Goal: Task Accomplishment & Management: Complete application form

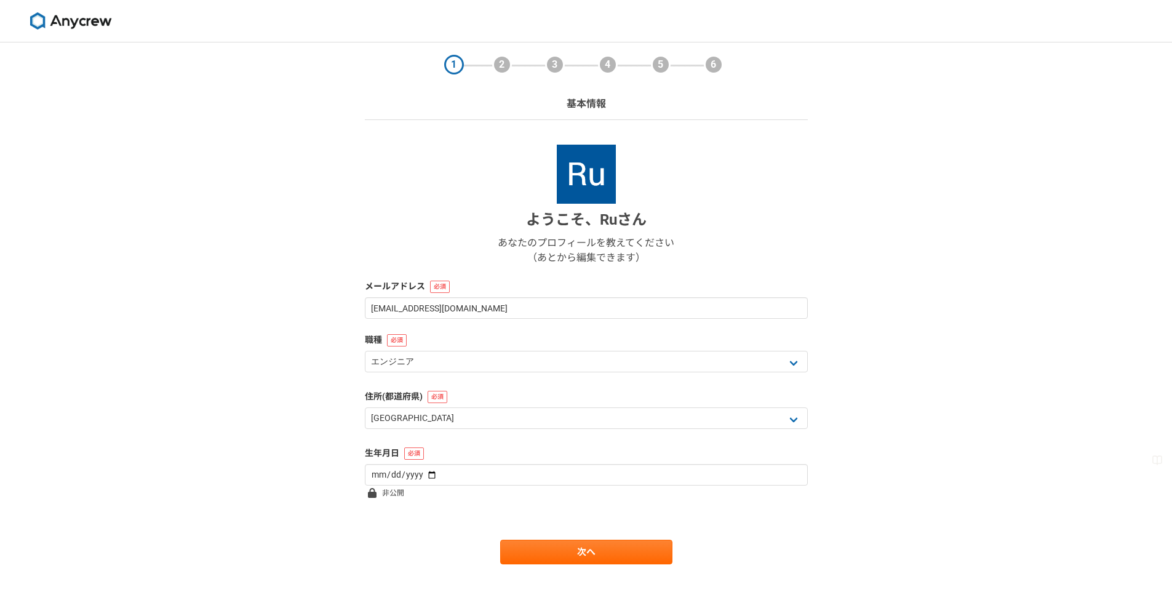
select select "13"
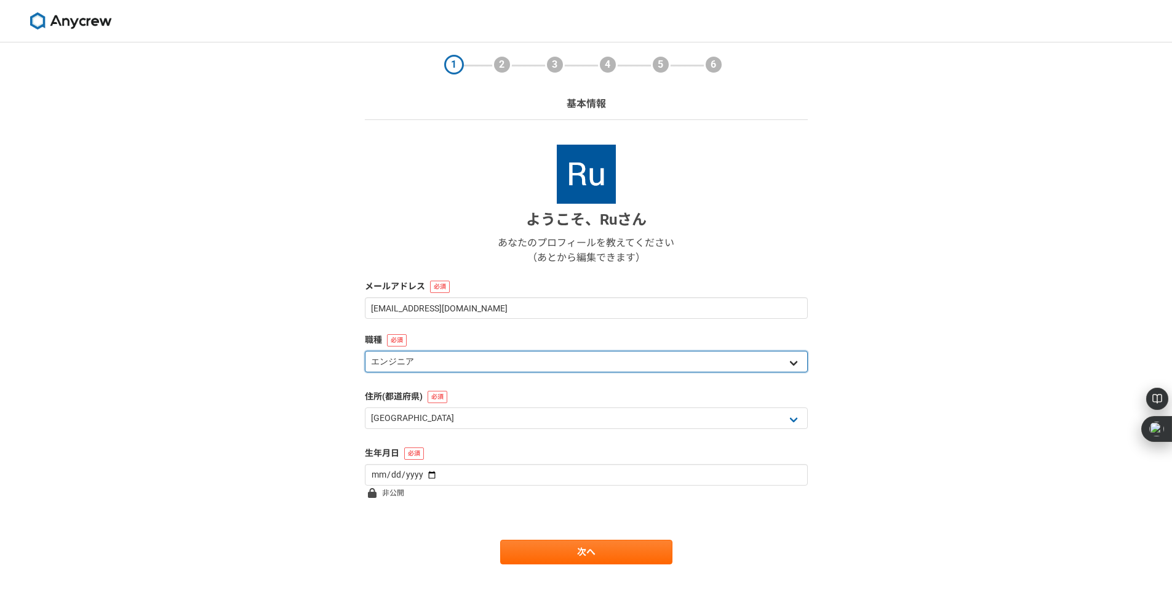
click at [791, 357] on select "エンジニア デザイナー ライター 営業 マーケティング 企画・事業開発 バックオフィス その他" at bounding box center [586, 362] width 443 height 22
select select "4"
click at [365, 351] on select "エンジニア デザイナー ライター 営業 マーケティング 企画・事業開発 バックオフィス その他" at bounding box center [586, 362] width 443 height 22
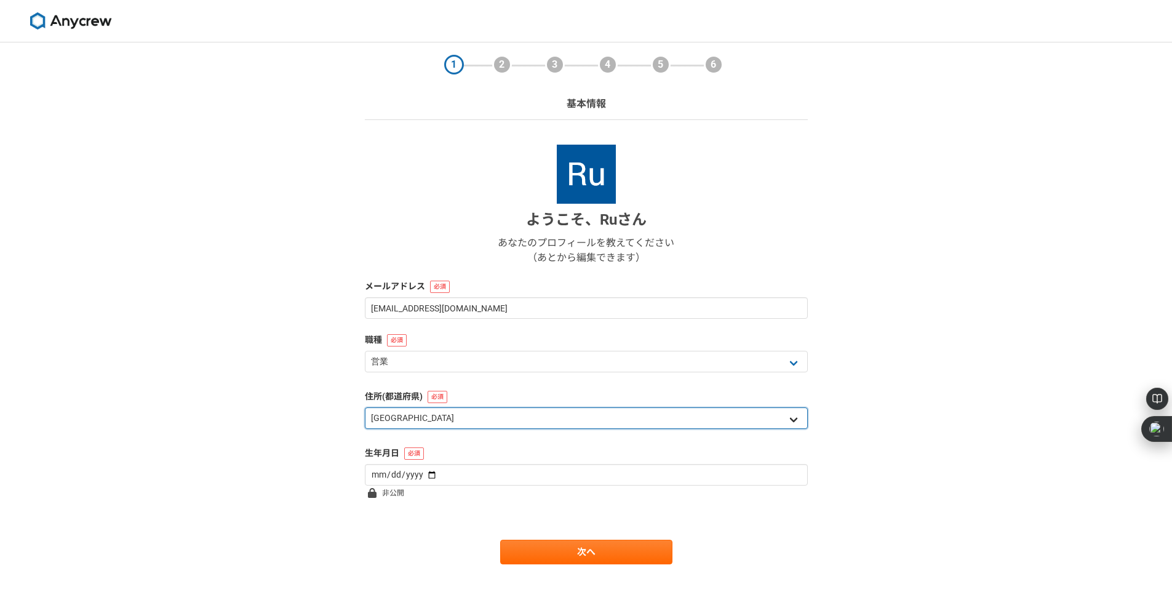
click at [520, 423] on select "北海道 [GEOGRAPHIC_DATA] [GEOGRAPHIC_DATA] [GEOGRAPHIC_DATA] [GEOGRAPHIC_DATA] [GE…" at bounding box center [586, 418] width 443 height 22
select select "28"
click at [365, 407] on select "北海道 [GEOGRAPHIC_DATA] [GEOGRAPHIC_DATA] [GEOGRAPHIC_DATA] [GEOGRAPHIC_DATA] [GE…" at bounding box center [586, 418] width 443 height 22
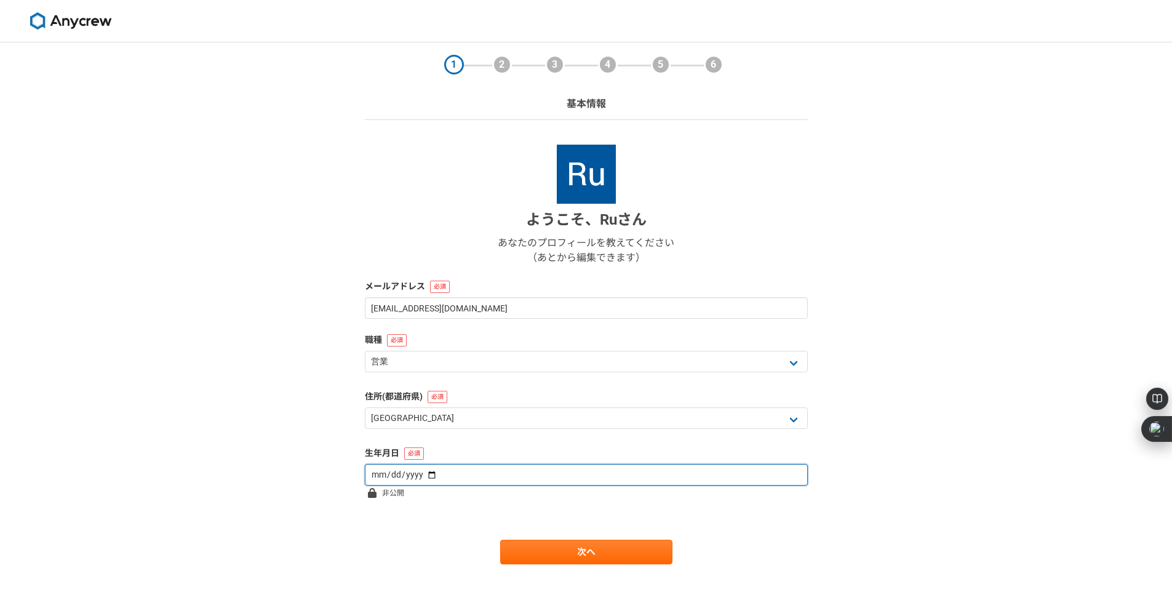
click at [436, 479] on input "date" at bounding box center [586, 475] width 443 height 22
click at [600, 477] on input "date" at bounding box center [586, 475] width 443 height 22
click at [422, 473] on input "date" at bounding box center [586, 475] width 443 height 22
type input "[DATE]"
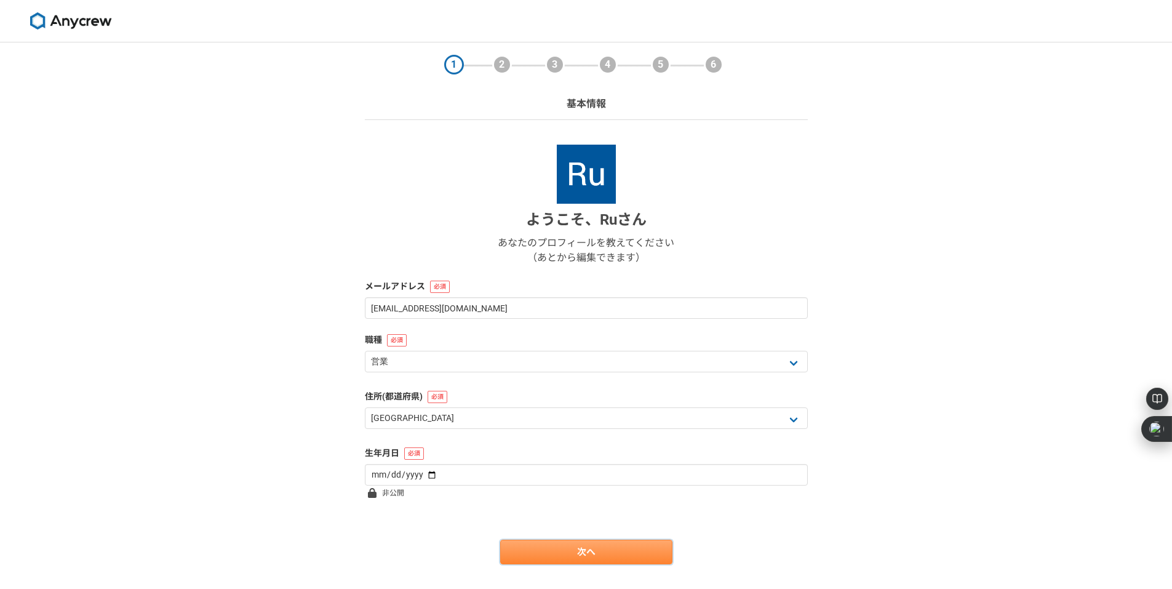
click at [616, 549] on link "次へ" at bounding box center [586, 552] width 172 height 25
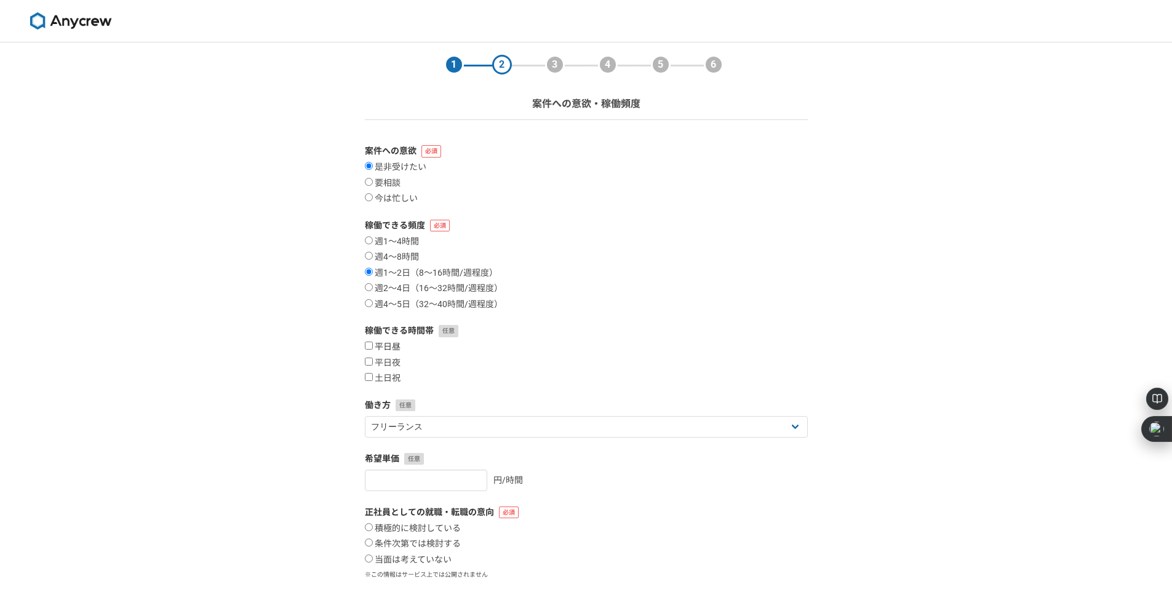
click at [387, 342] on label "平日昼" at bounding box center [383, 346] width 36 height 11
click at [373, 342] on input "平日昼" at bounding box center [369, 345] width 8 height 8
checkbox input "true"
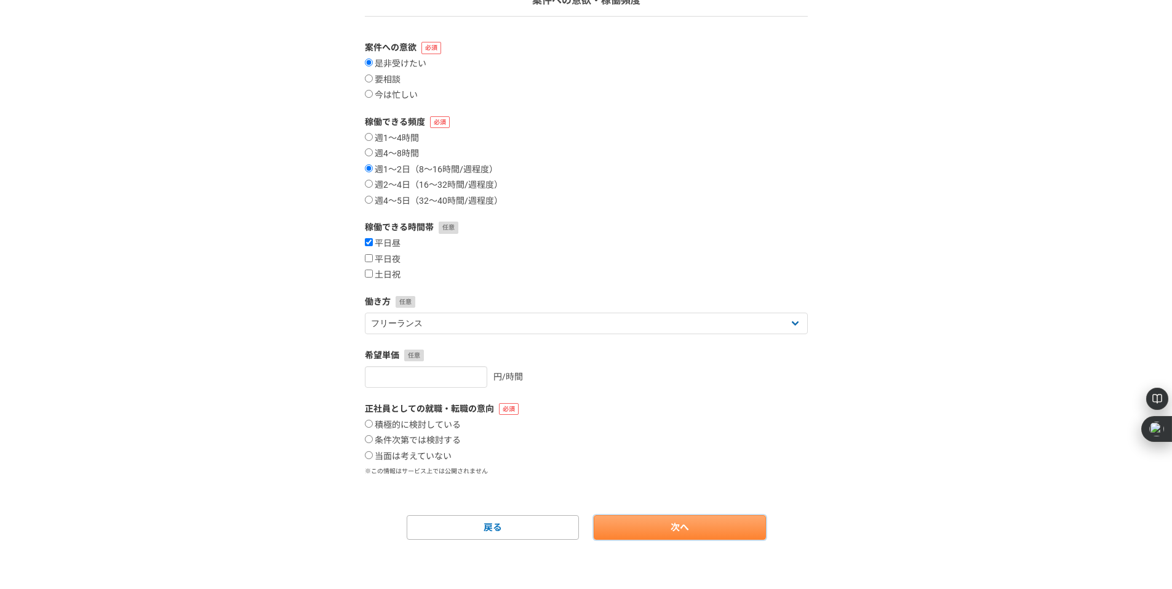
click at [711, 536] on link "次へ" at bounding box center [680, 527] width 172 height 25
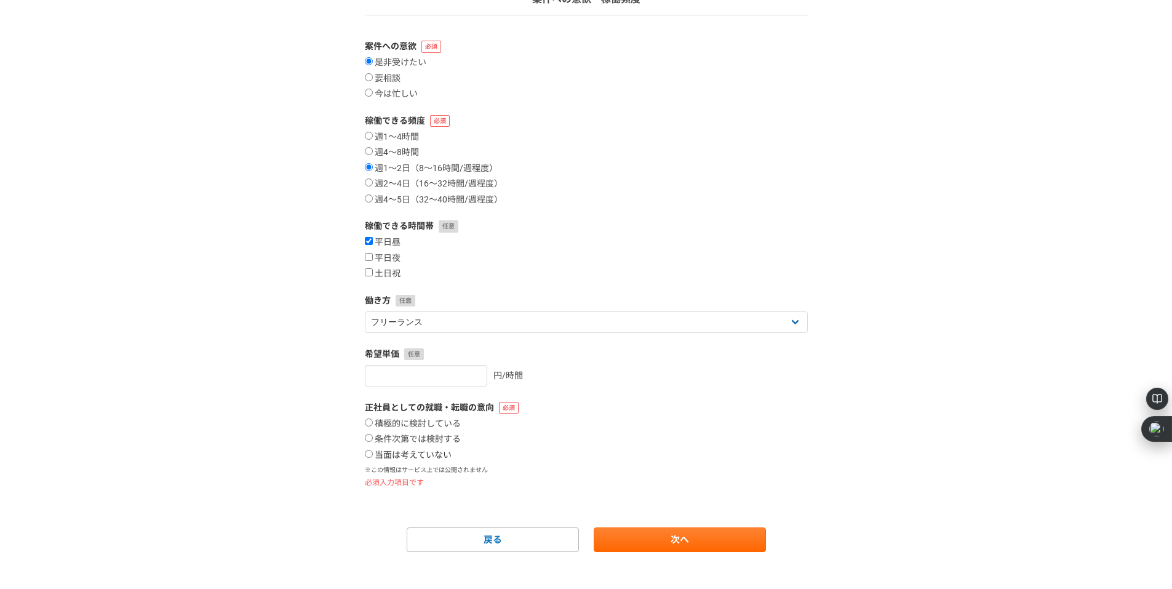
click at [407, 455] on label "当面は考えていない" at bounding box center [408, 455] width 87 height 11
click at [373, 455] on input "当面は考えていない" at bounding box center [369, 454] width 8 height 8
radio input "true"
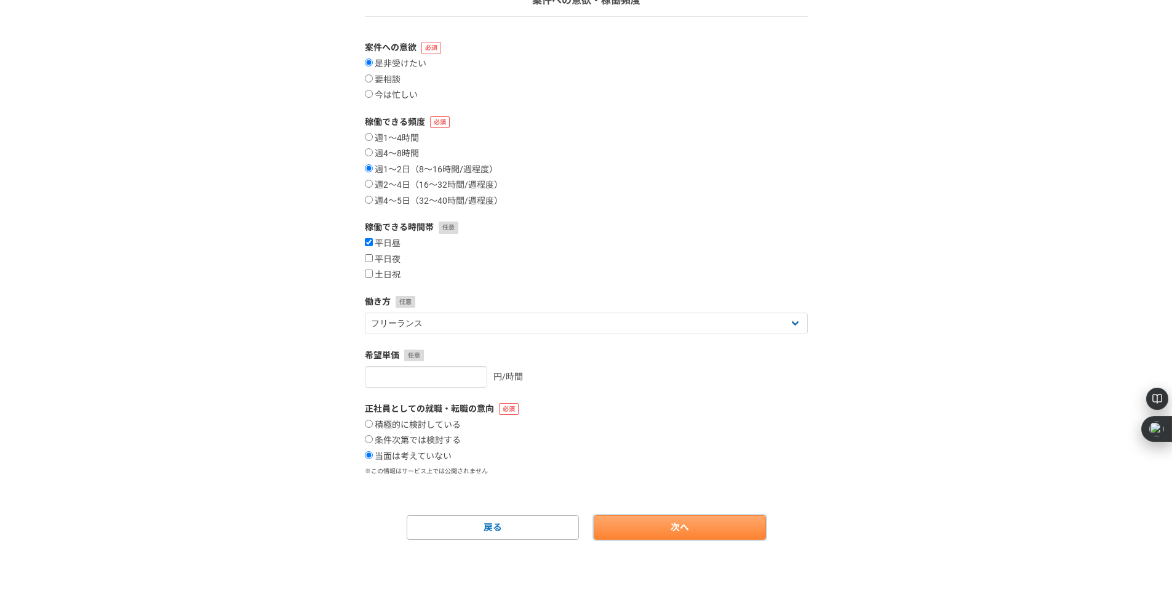
click at [683, 532] on link "次へ" at bounding box center [680, 527] width 172 height 25
select select
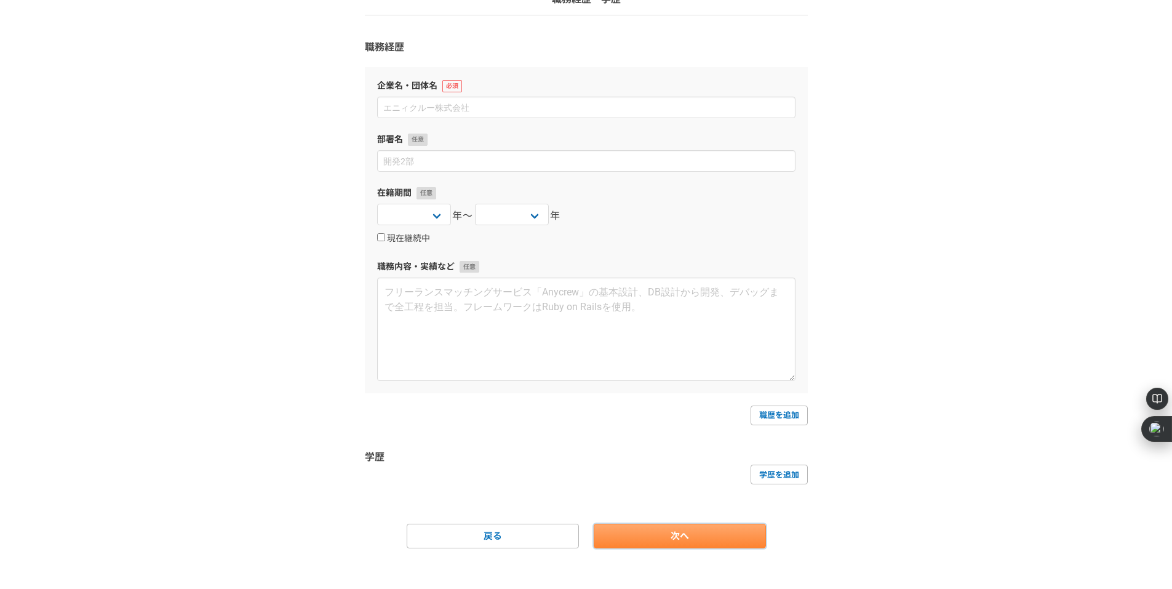
scroll to position [0, 0]
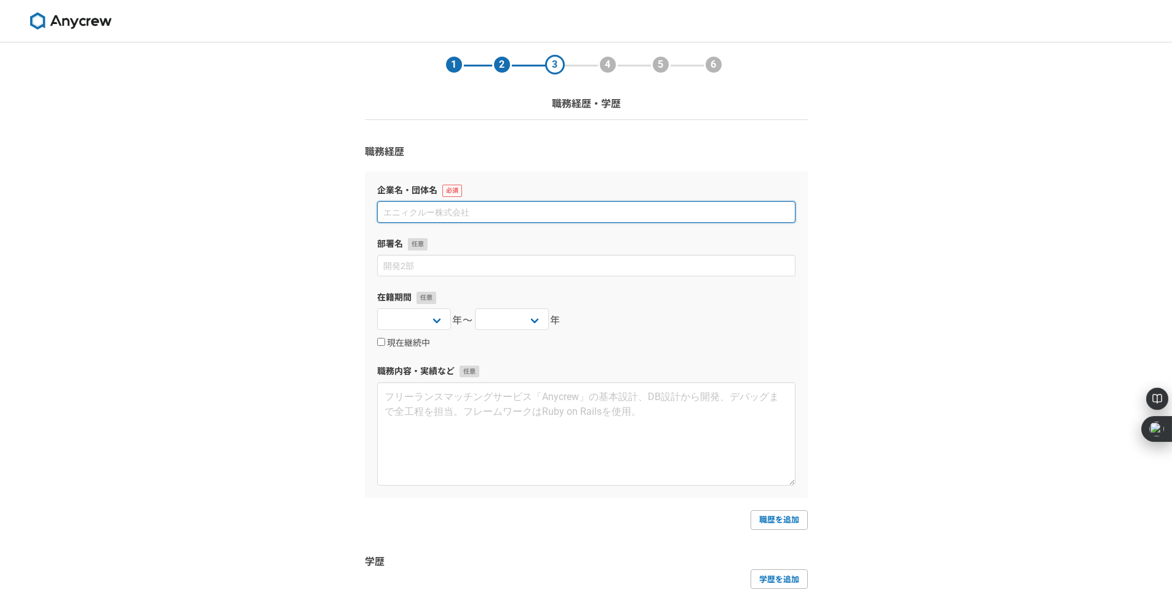
click at [445, 209] on input at bounding box center [586, 212] width 418 height 22
